Goal: Navigation & Orientation: Go to known website

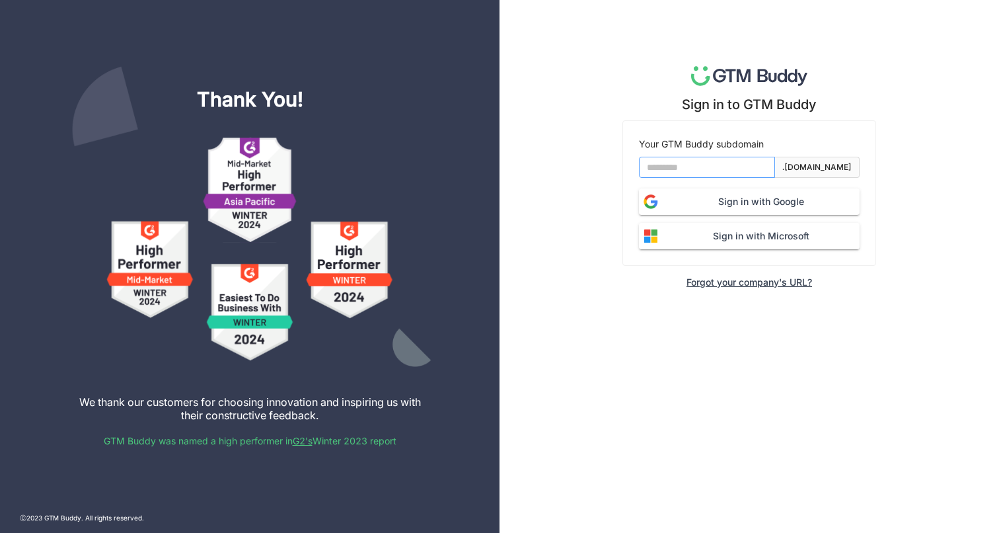
click at [649, 163] on input at bounding box center [707, 167] width 136 height 21
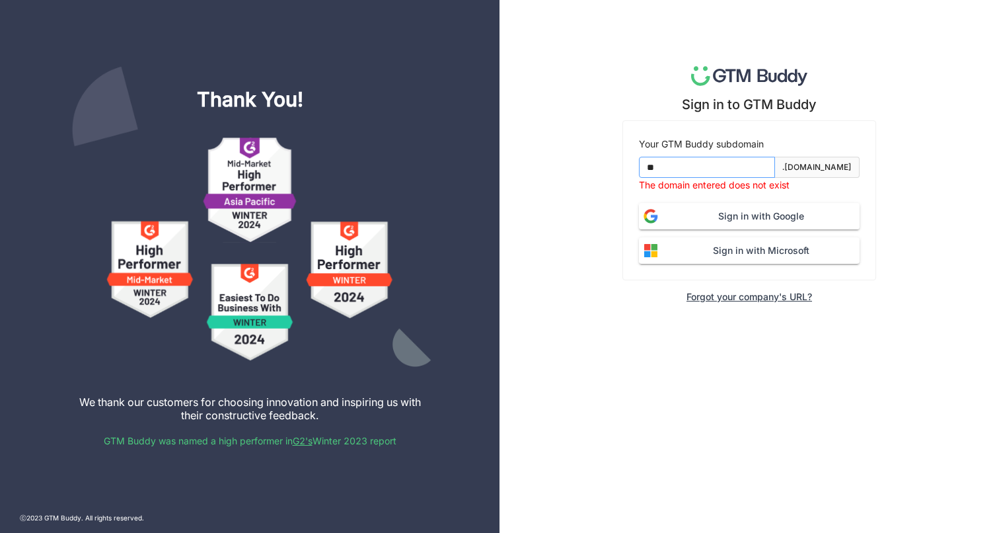
type input "*"
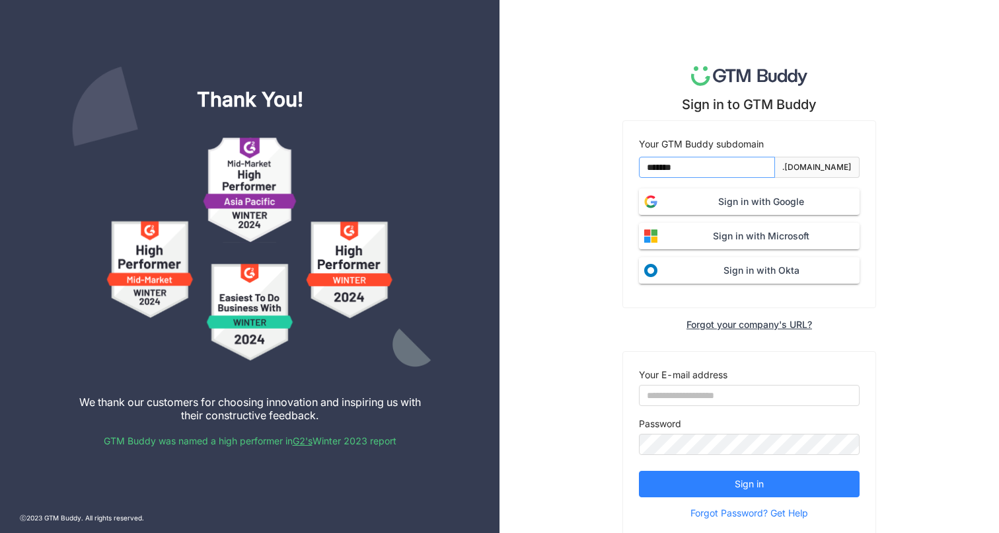
type input "*******"
click at [695, 205] on span "Sign in with Google" at bounding box center [761, 201] width 197 height 15
